Goal: Check status

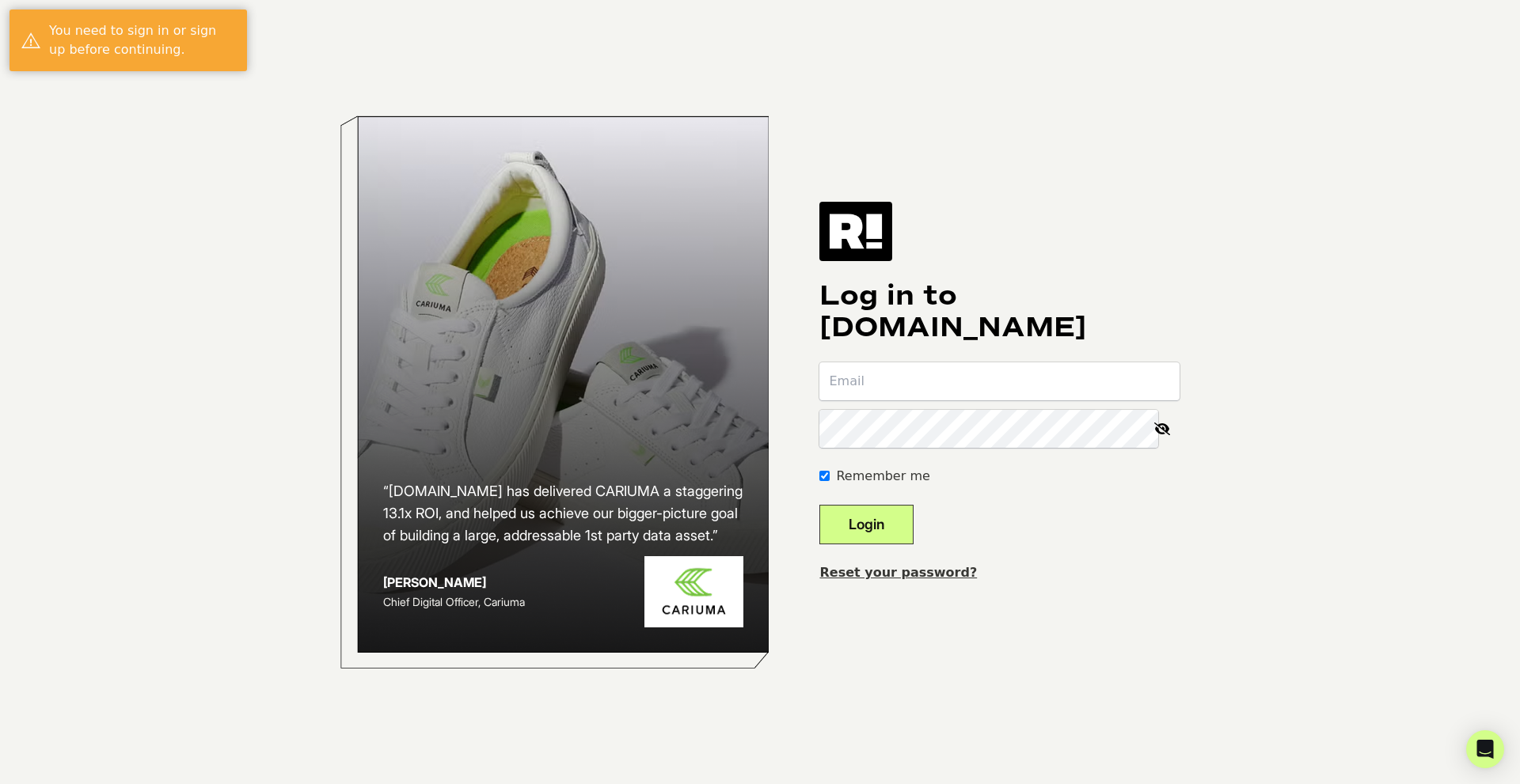
type input "michael@senditmarketing.com"
click at [884, 515] on button "Login" at bounding box center [866, 525] width 94 height 40
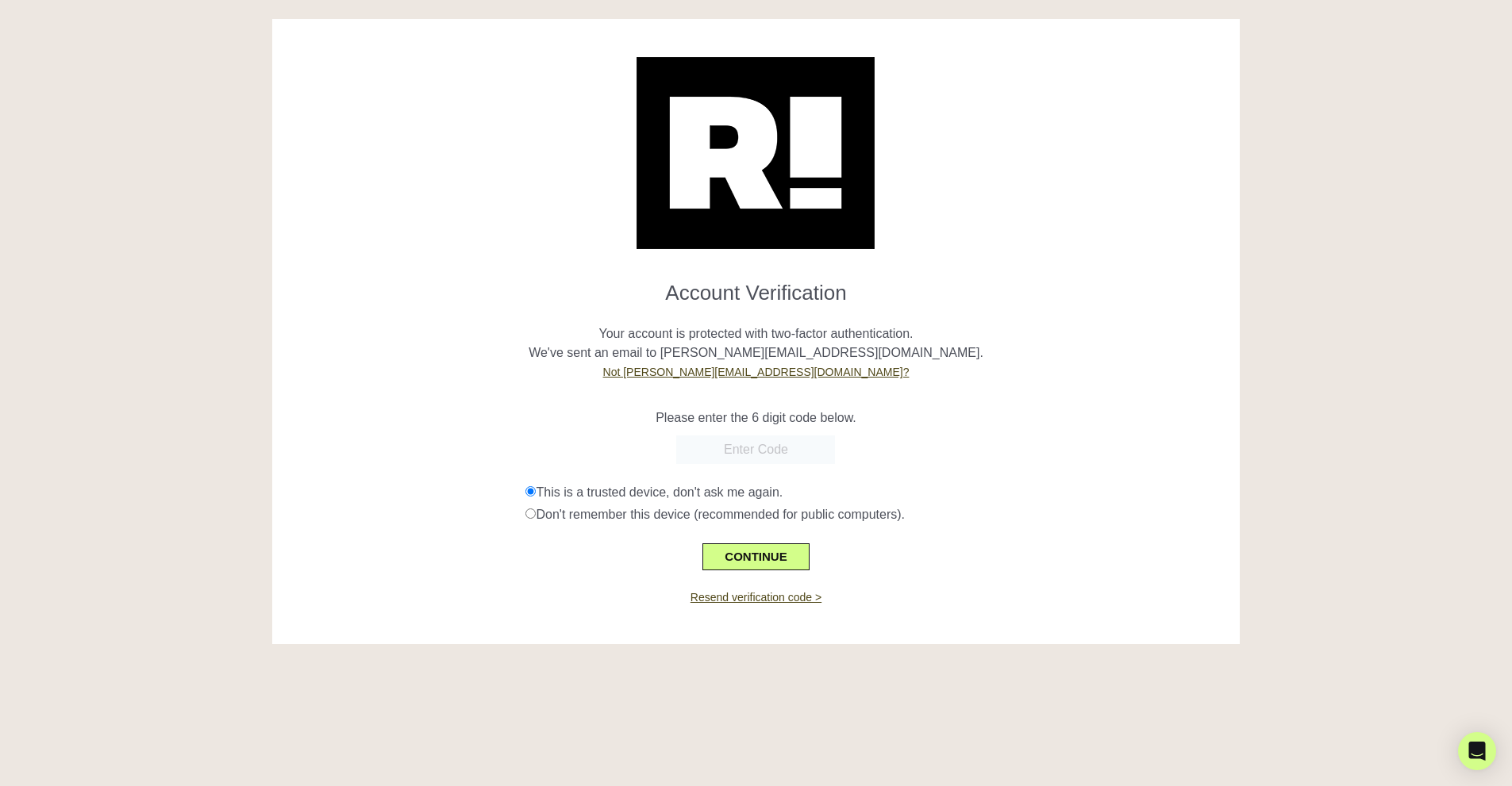
paste input "082884"
type input "082884"
click at [759, 570] on button "CONTINUE" at bounding box center [755, 556] width 106 height 27
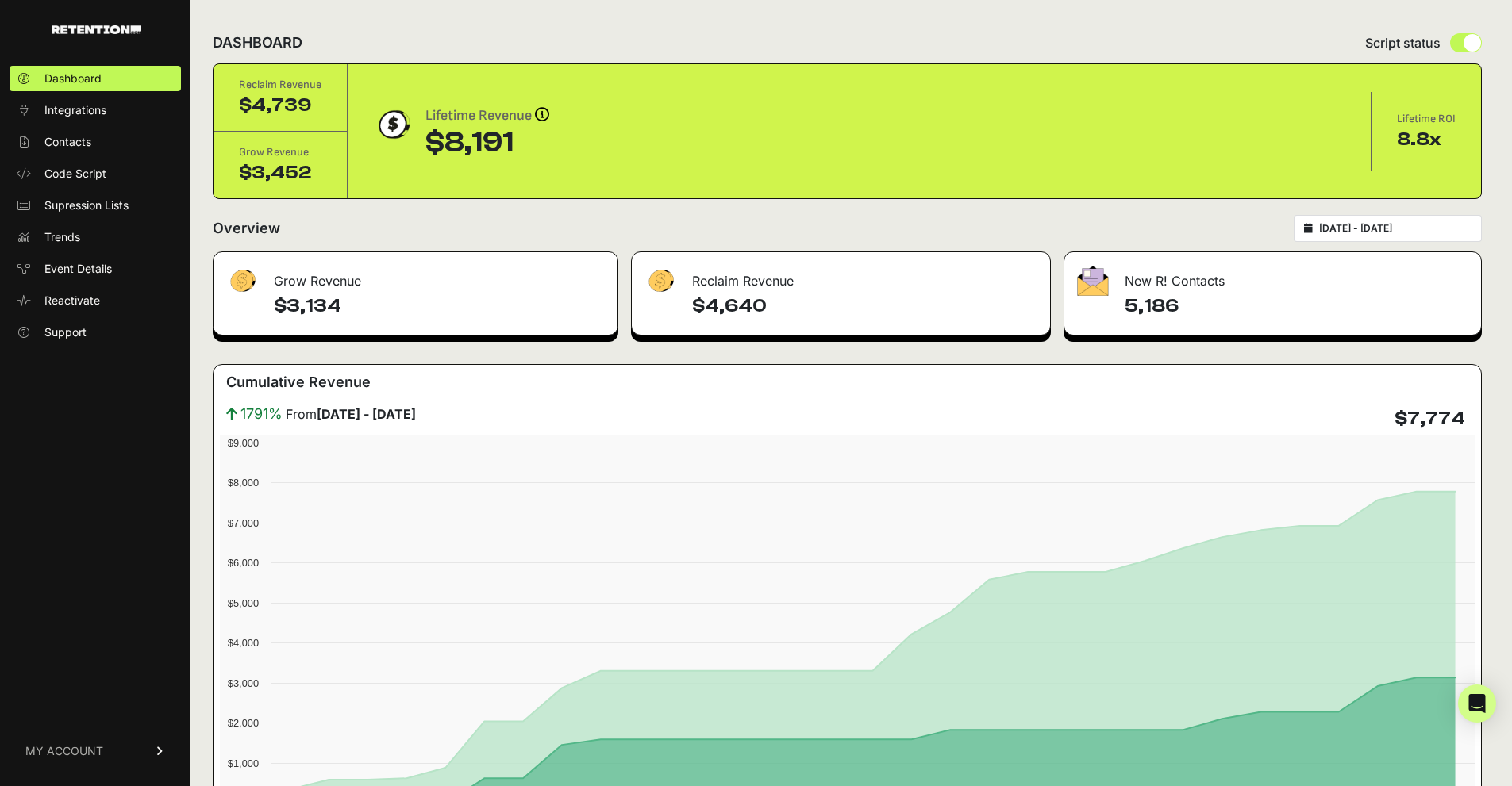
click at [1354, 224] on input "2025-08-24 - 2025-09-23" at bounding box center [1395, 228] width 152 height 13
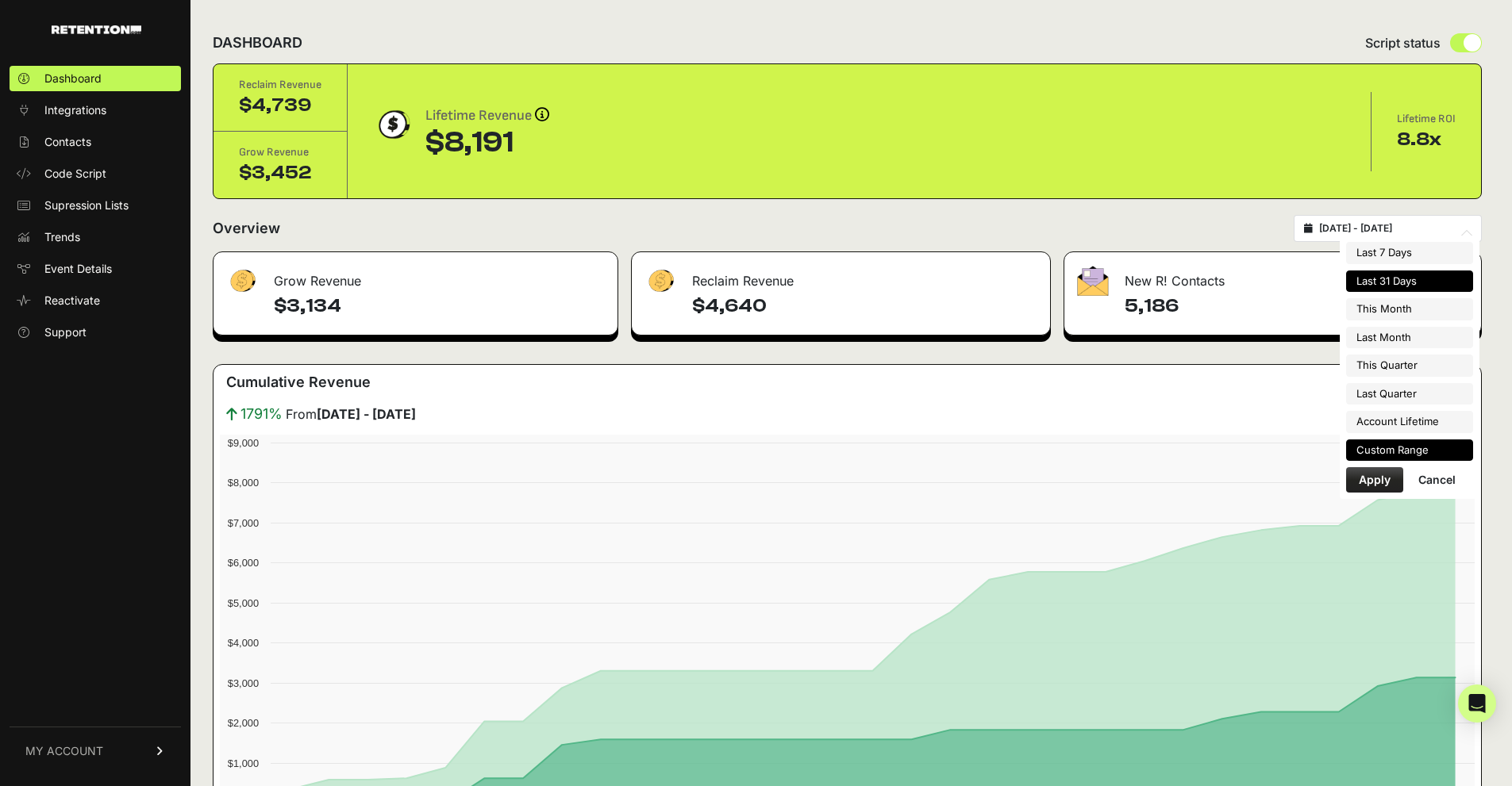
click at [1384, 441] on li "Custom Range" at bounding box center [1409, 451] width 127 height 22
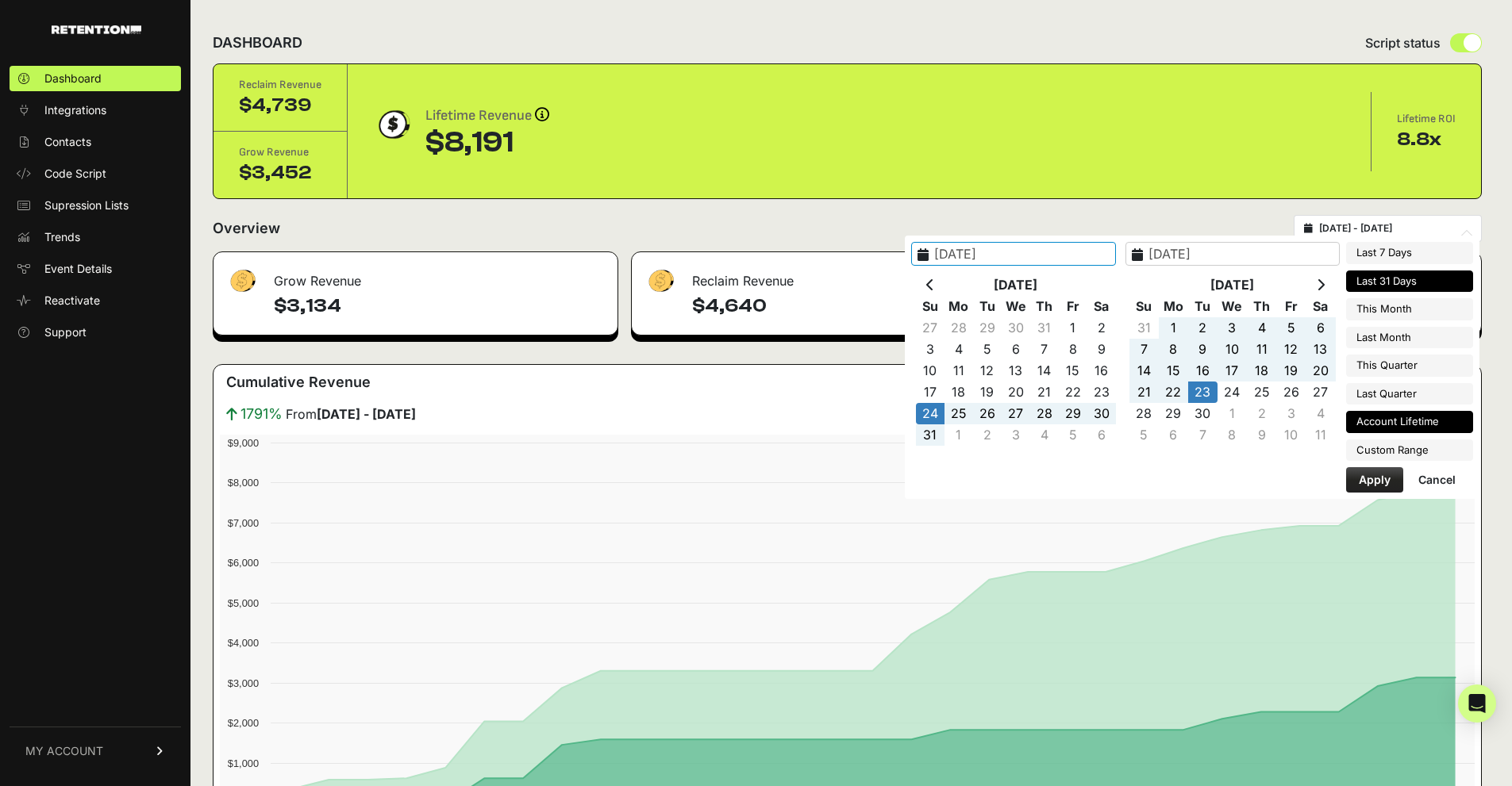
type input "2025-07-30"
click at [1372, 429] on li "Account Lifetime" at bounding box center [1409, 422] width 127 height 22
type input "2025-07-30 - 2025-09-23"
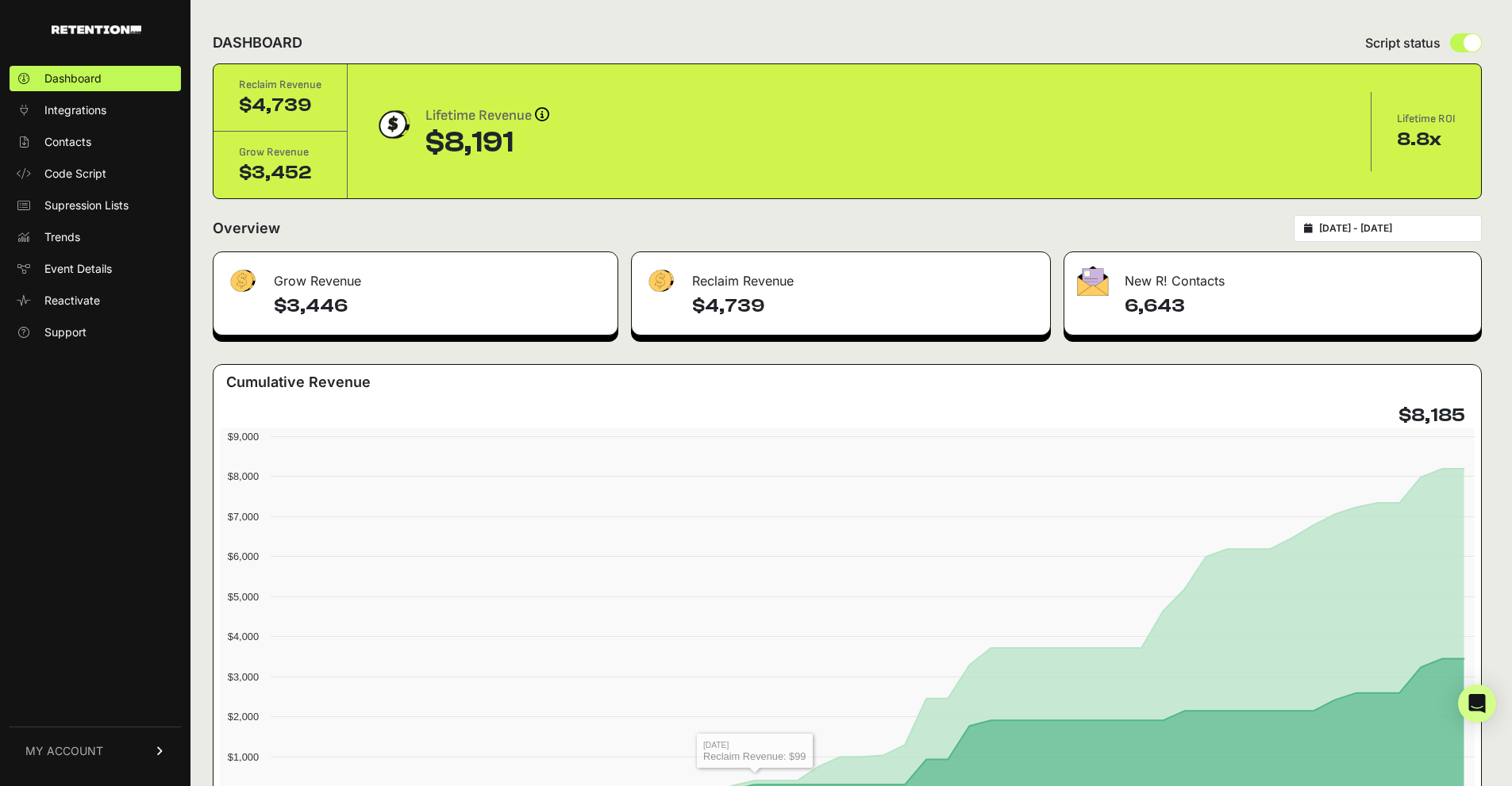
type input "[DATE]"
click at [1432, 226] on input "[DATE] - [DATE]" at bounding box center [1395, 228] width 152 height 13
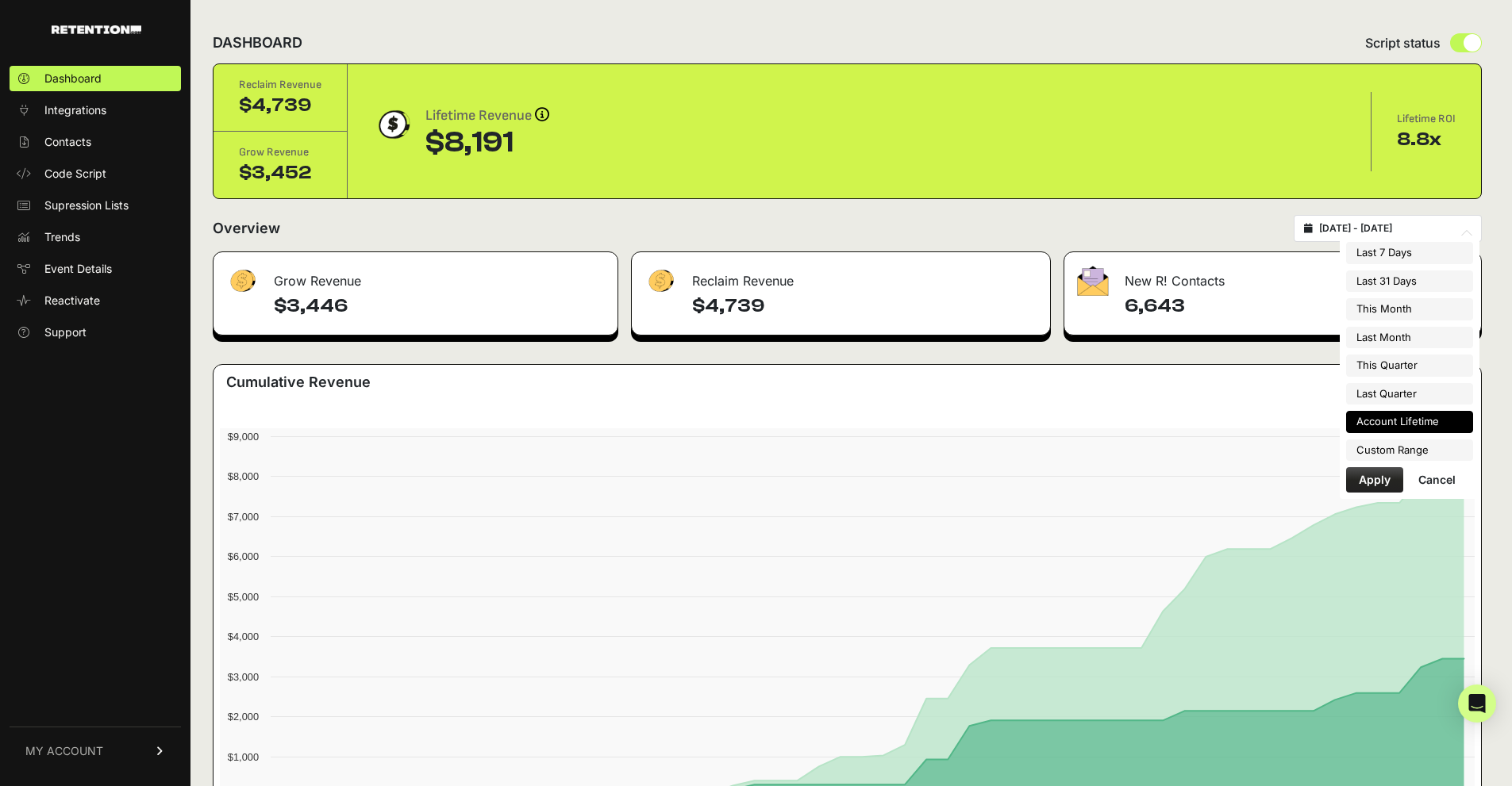
type input "[DATE]"
click at [1397, 444] on li "Custom Range" at bounding box center [1409, 451] width 127 height 22
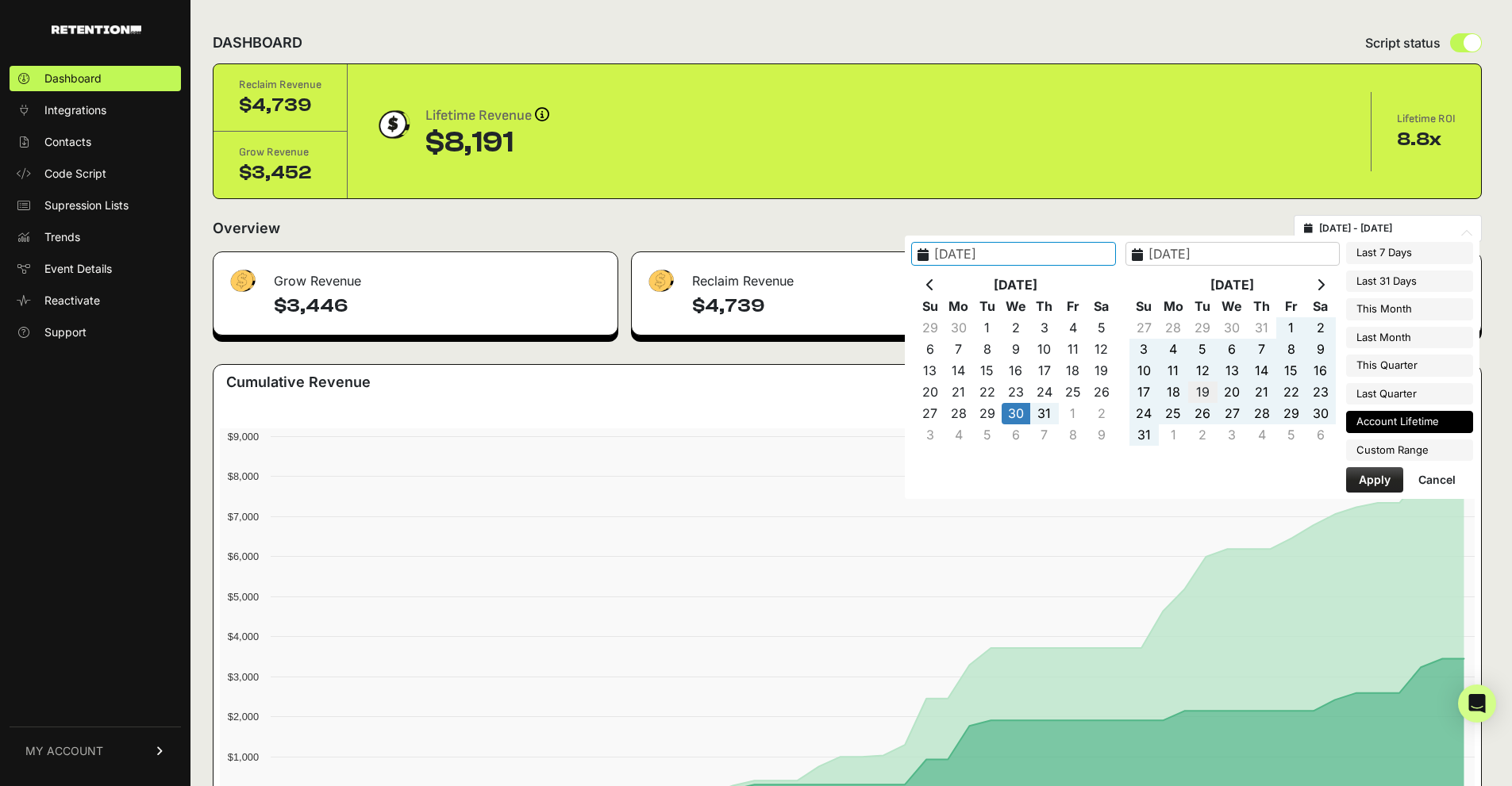
type input "2025-08-19"
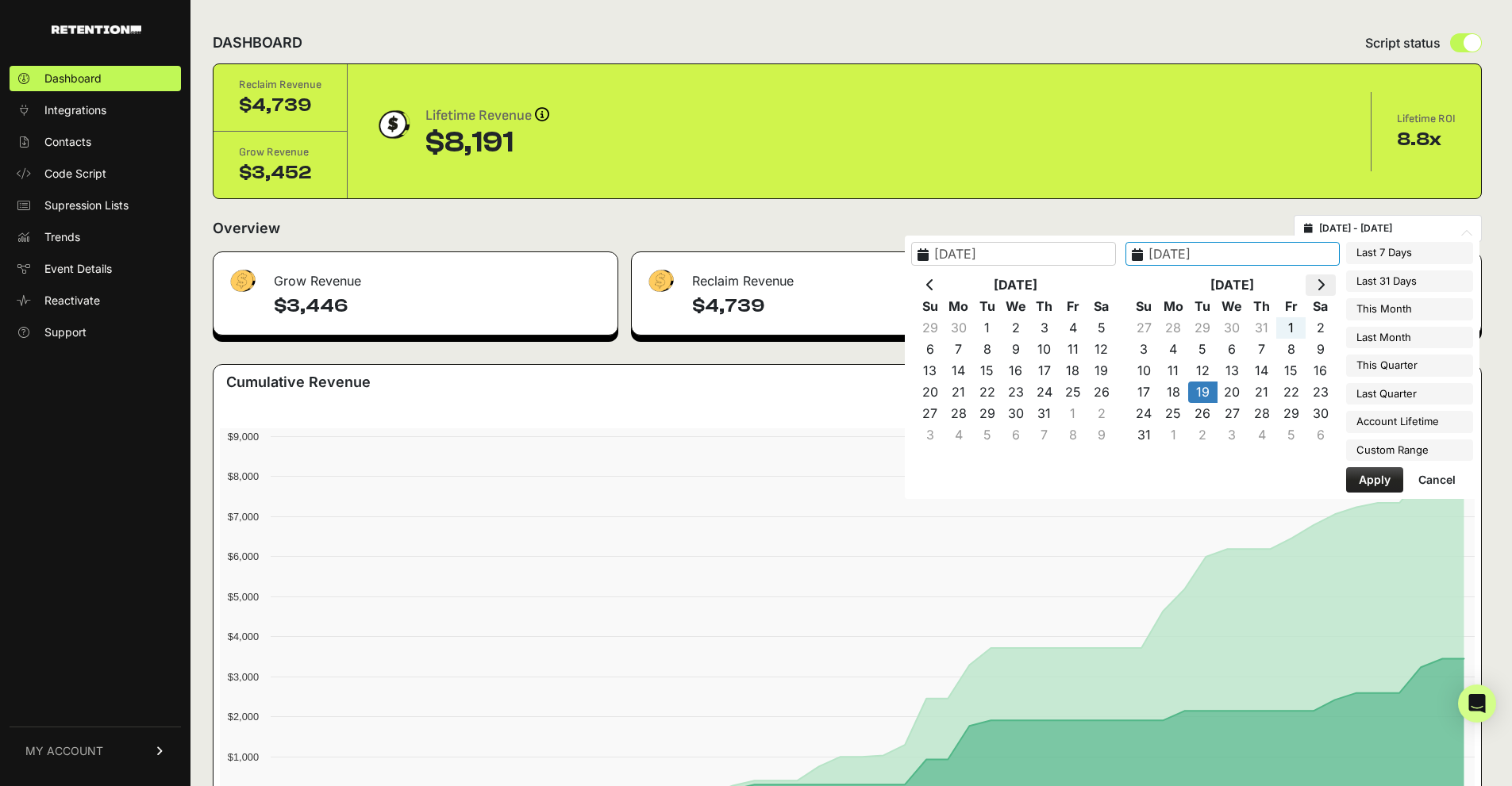
click at [1327, 288] on th at bounding box center [1320, 285] width 29 height 22
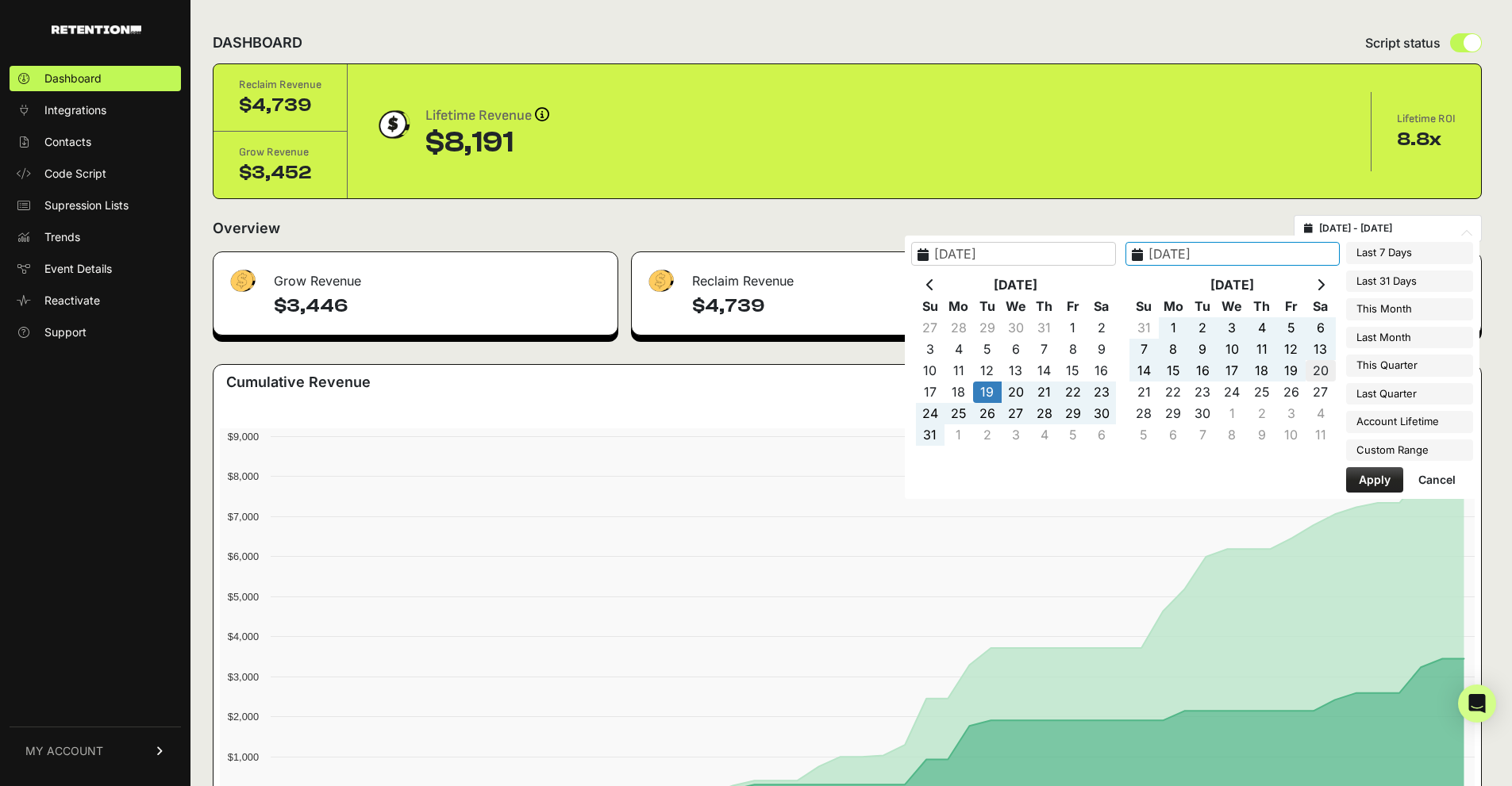
type input "2025-09-20"
type input "2025-07-30"
type input "2025-09-23"
type input "2025-08-19"
type input "2025-09-20"
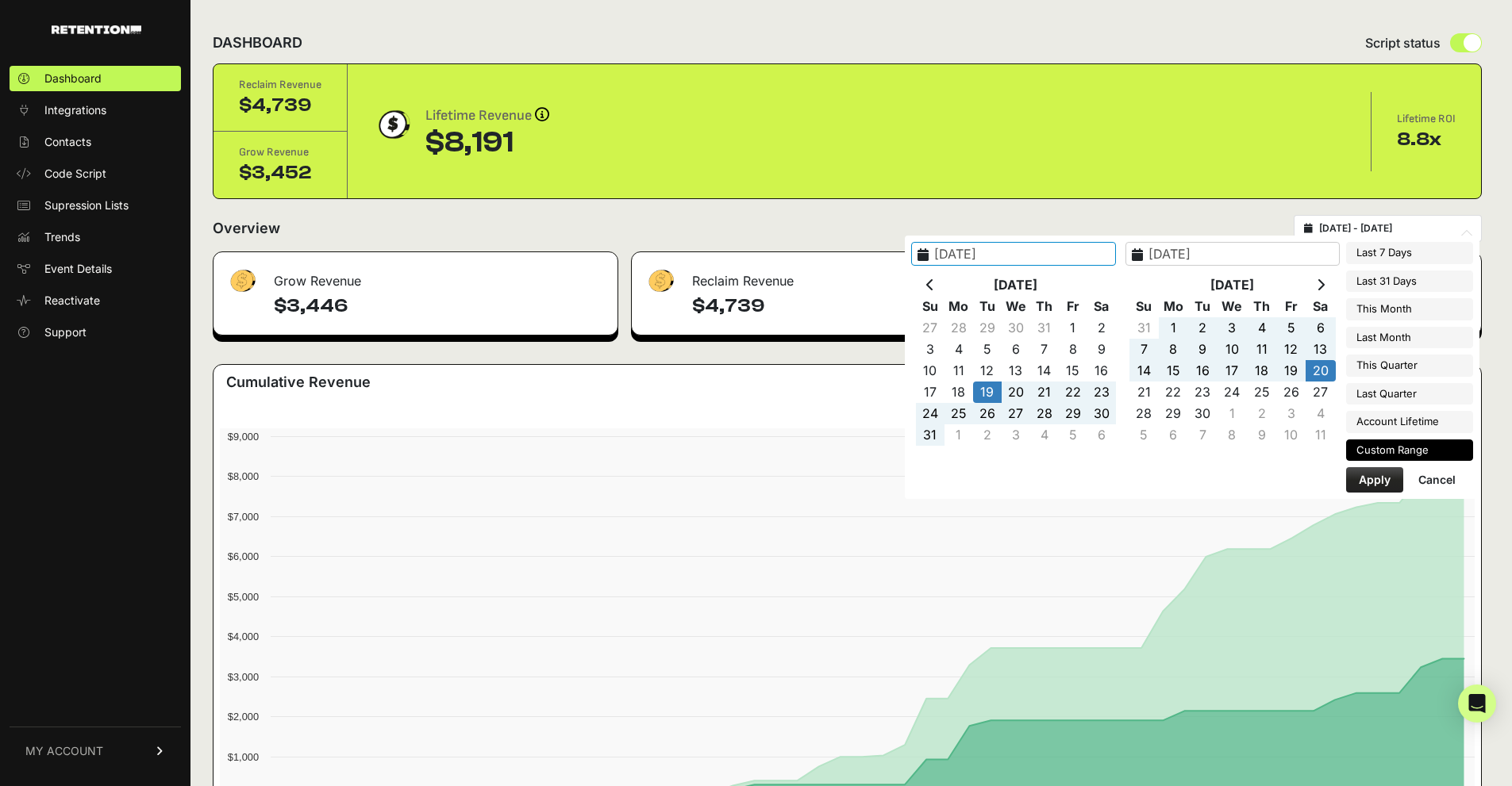
click at [1381, 479] on button "Apply" at bounding box center [1374, 480] width 57 height 25
type input "2025-08-19 - 2025-09-20"
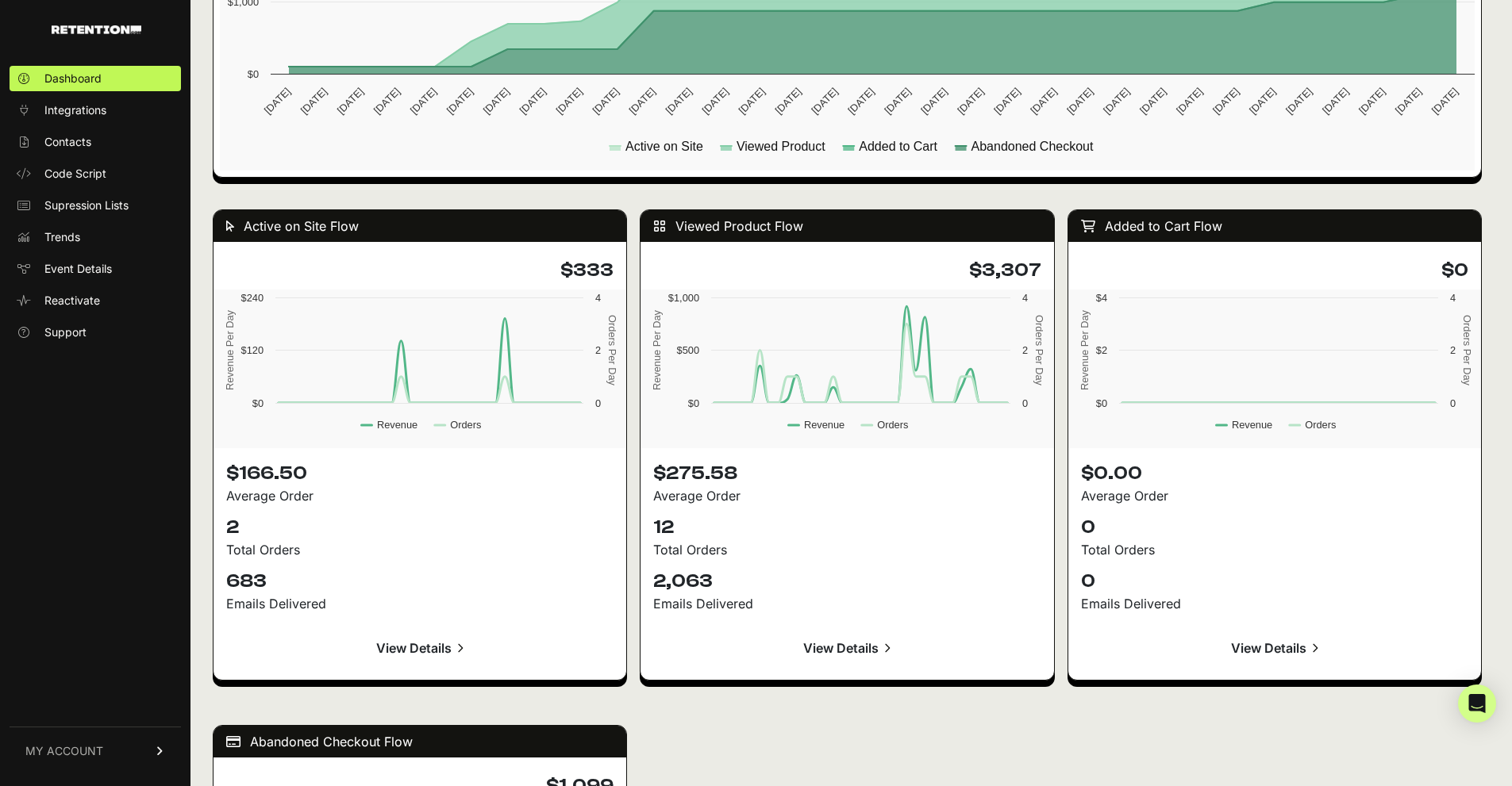
scroll to position [1349, 0]
